Goal: Find contact information: Find contact information

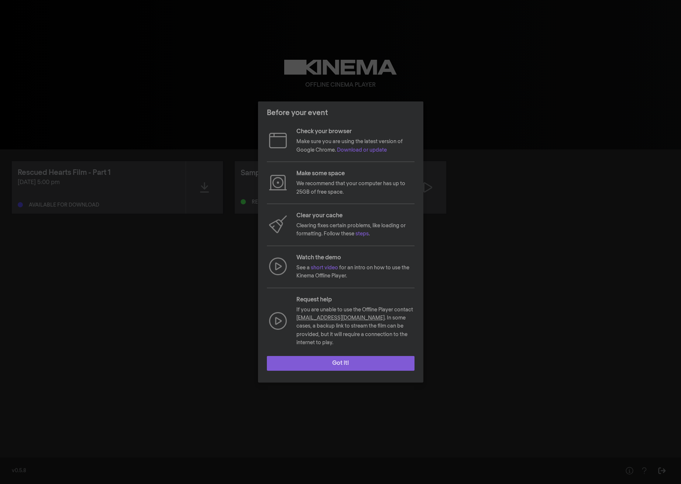
click at [328, 360] on button "Got it!" at bounding box center [341, 363] width 148 height 15
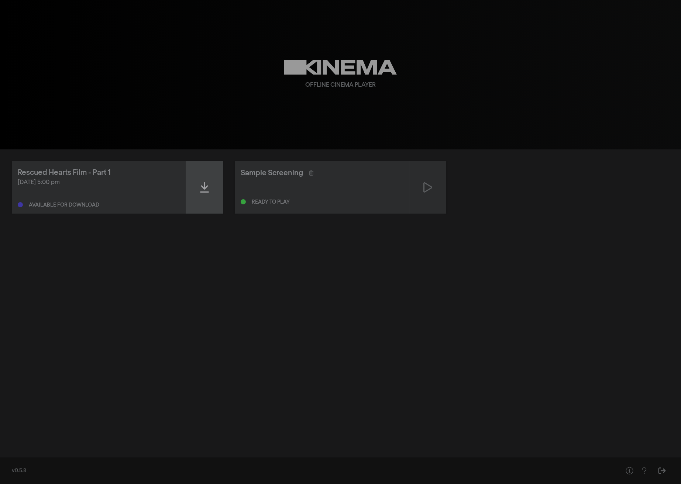
click at [207, 199] on div at bounding box center [204, 187] width 37 height 52
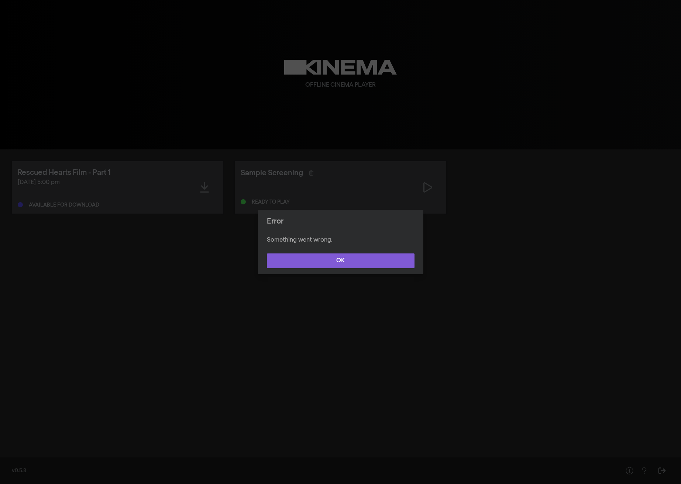
click at [321, 263] on button "OK" at bounding box center [341, 260] width 148 height 15
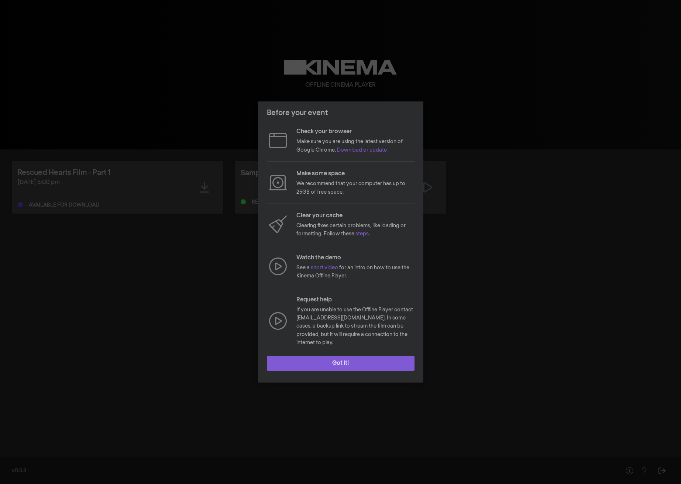
click at [342, 358] on button "Got it!" at bounding box center [341, 363] width 148 height 15
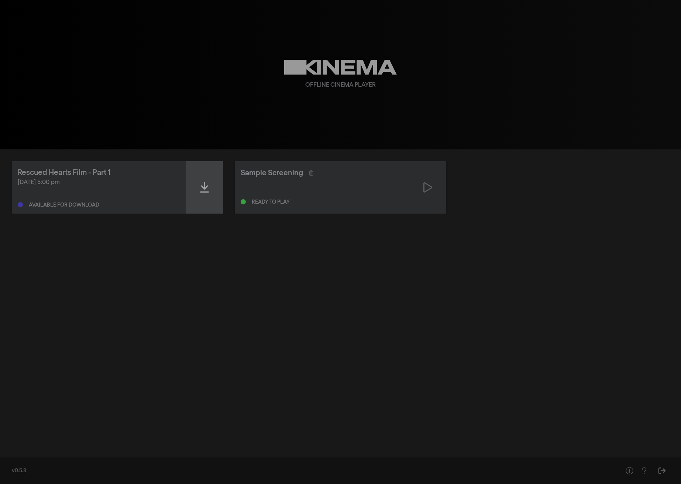
click at [205, 194] on div at bounding box center [204, 187] width 37 height 52
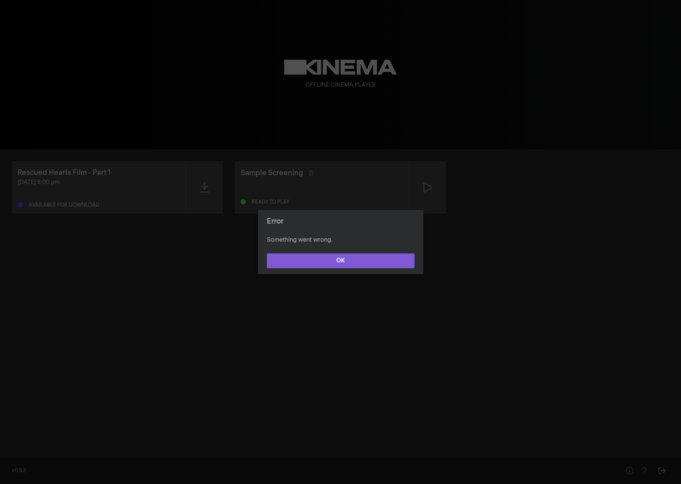
click at [340, 264] on button "OK" at bounding box center [341, 260] width 148 height 15
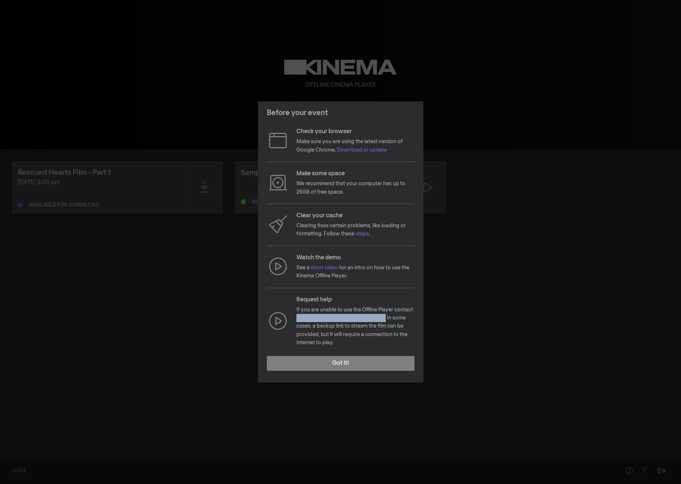
drag, startPoint x: 346, startPoint y: 321, endPoint x: 296, endPoint y: 321, distance: 50.2
click at [296, 321] on div "Request help If you are unable to use the Offline Player contact hello@kinema.c…" at bounding box center [341, 321] width 148 height 52
copy p "hello@kinema.com ."
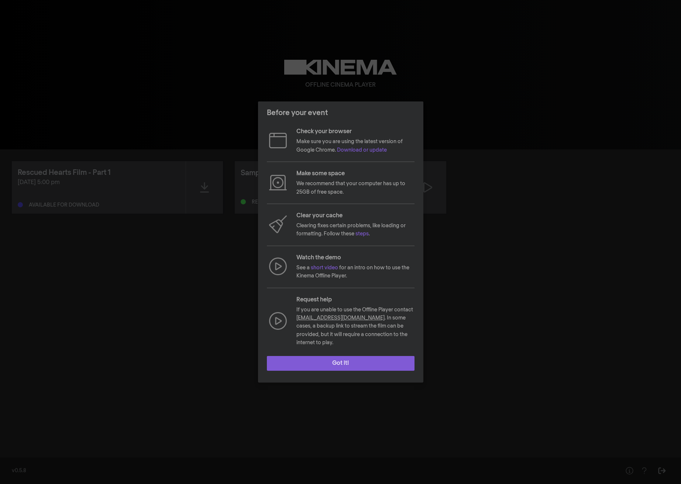
click at [366, 359] on button "Got it!" at bounding box center [341, 363] width 148 height 15
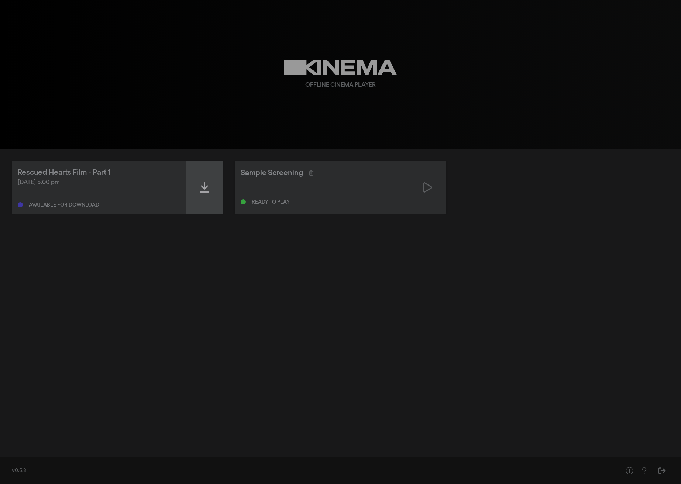
click at [210, 197] on div at bounding box center [204, 187] width 37 height 52
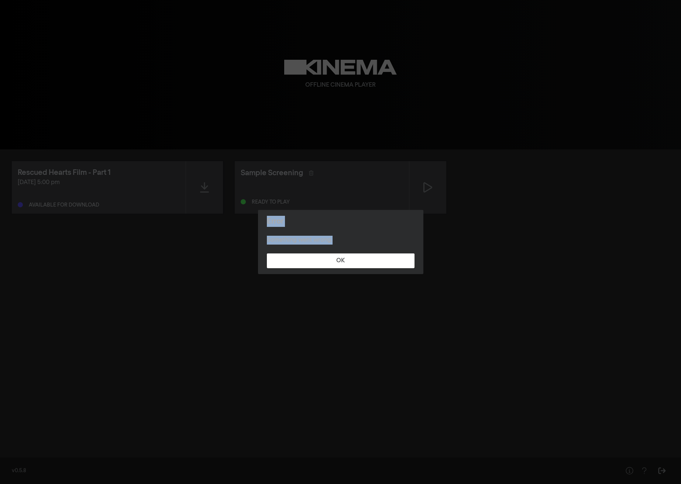
drag, startPoint x: 339, startPoint y: 243, endPoint x: 260, endPoint y: 219, distance: 82.0
click at [260, 219] on section "Error Something went wrong. OK" at bounding box center [340, 242] width 165 height 64
copy section "Error Something went wrong."
